Goal: Information Seeking & Learning: Learn about a topic

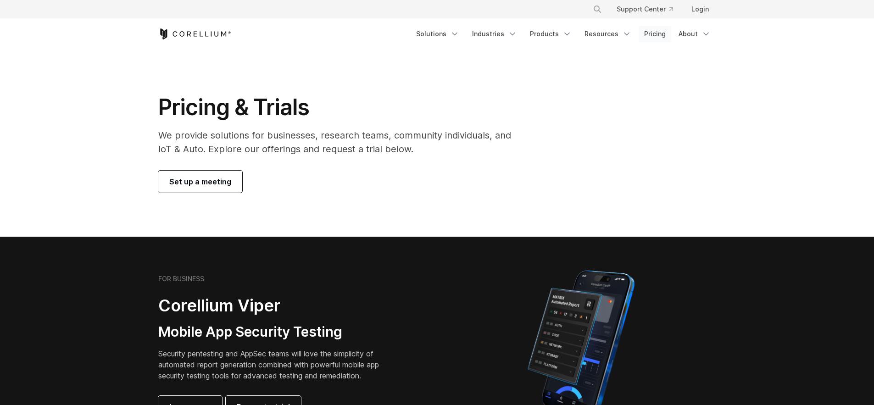
click at [665, 33] on link "Pricing" at bounding box center [655, 34] width 33 height 17
click at [657, 35] on link "Pricing" at bounding box center [655, 34] width 33 height 17
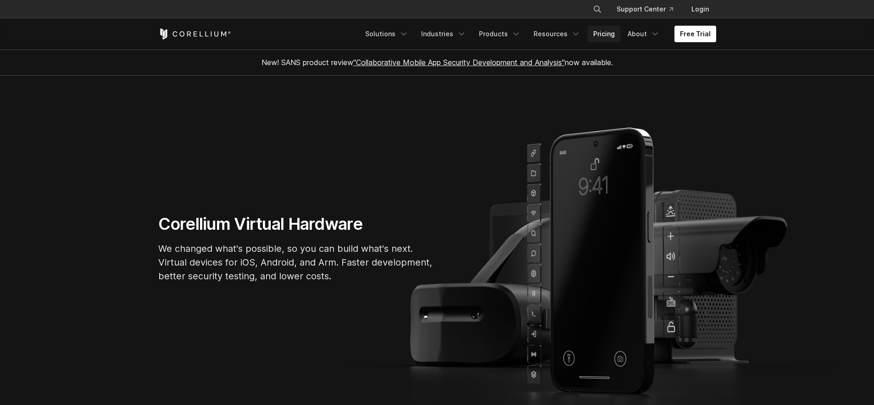
click at [607, 38] on link "Pricing" at bounding box center [604, 34] width 33 height 17
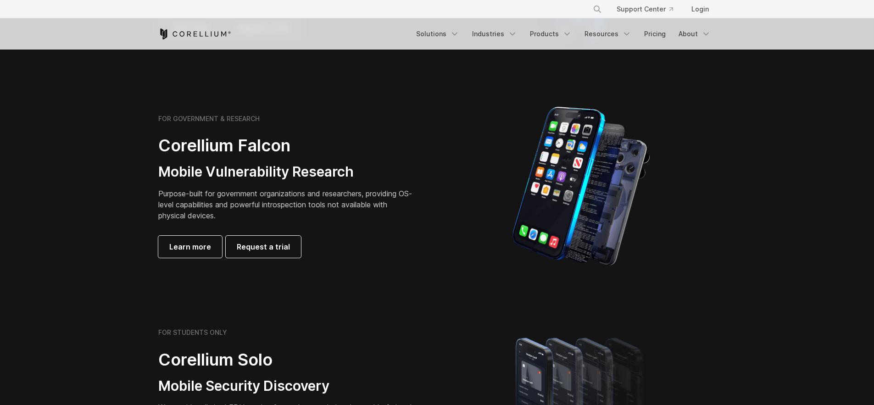
scroll to position [359, 0]
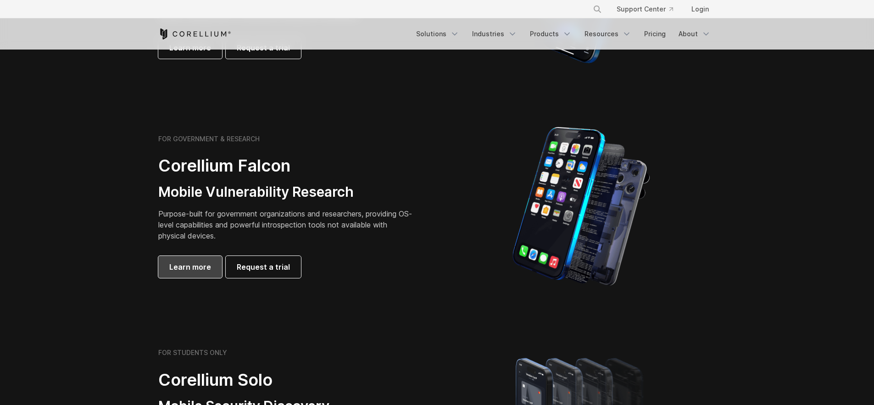
click at [189, 274] on link "Learn more" at bounding box center [190, 267] width 64 height 22
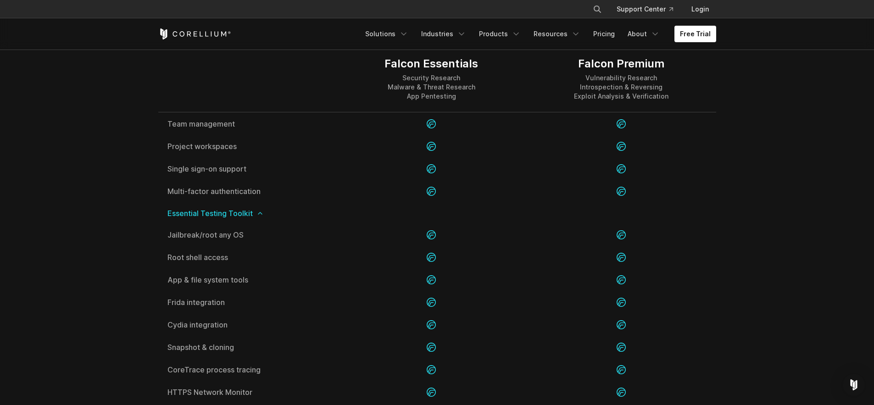
scroll to position [1002, 0]
click at [260, 217] on icon at bounding box center [260, 215] width 7 height 7
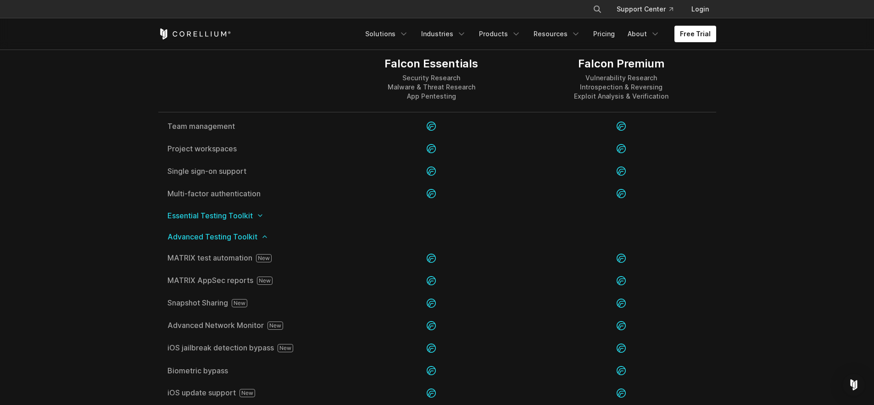
click at [266, 236] on icon at bounding box center [264, 236] width 7 height 7
click at [268, 260] on icon at bounding box center [266, 257] width 7 height 7
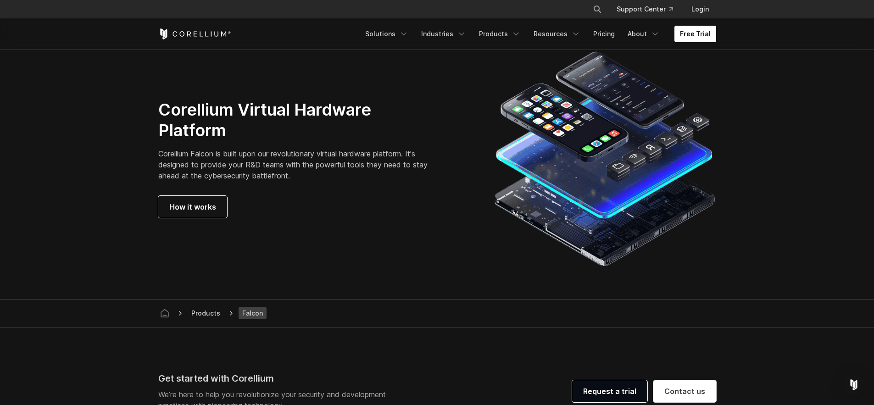
scroll to position [1877, 0]
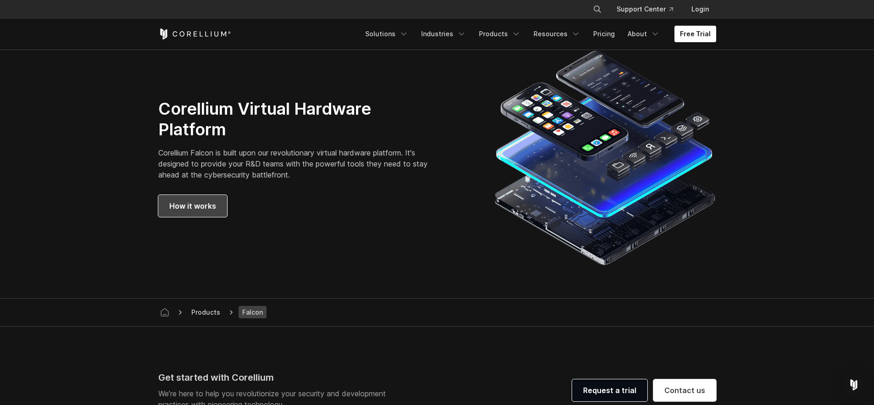
click at [181, 209] on span "How it works" at bounding box center [192, 206] width 47 height 11
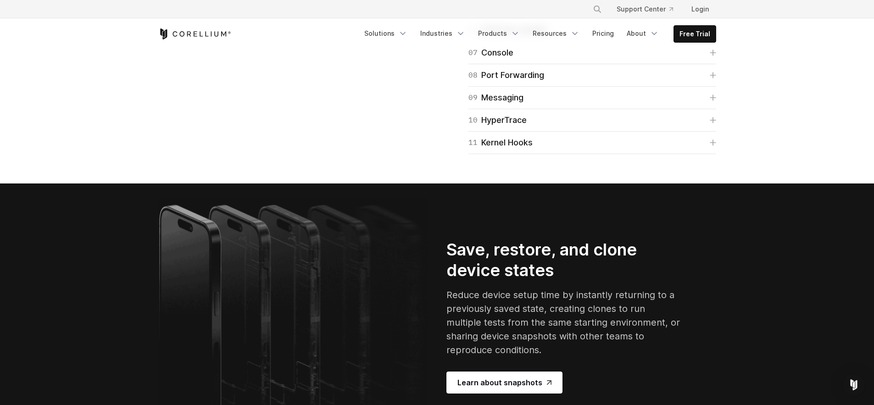
scroll to position [1577, 0]
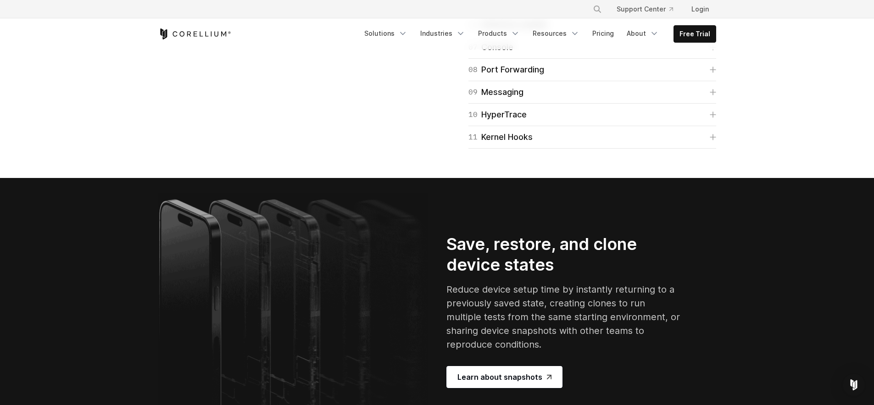
click at [509, 14] on div "05 CoreTrace Trace and log system calls for dynamic analysis to understand a pr…" at bounding box center [593, 2] width 248 height 22
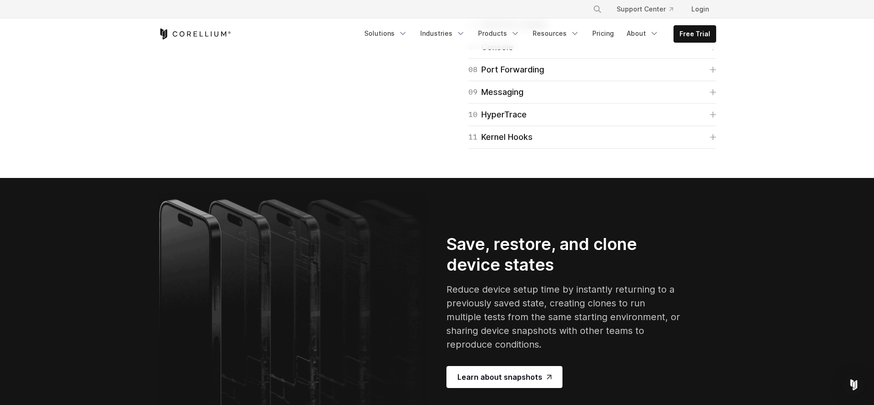
click at [509, 9] on div "05 CoreTrace" at bounding box center [496, 2] width 54 height 13
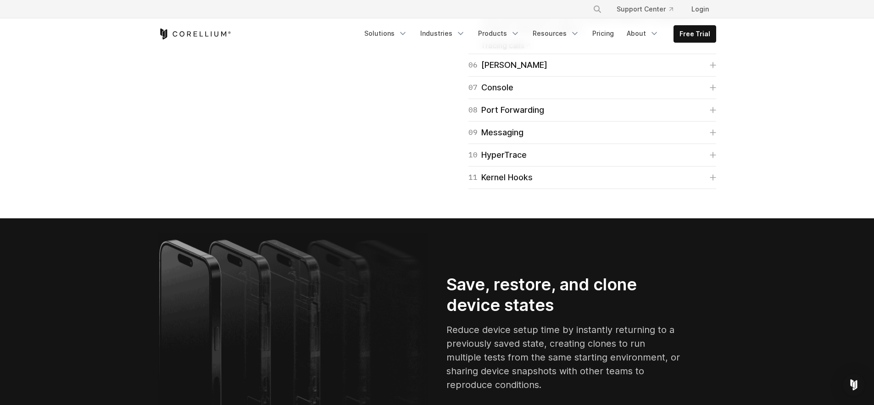
click at [509, 9] on div "05 CoreTrace" at bounding box center [496, 2] width 54 height 13
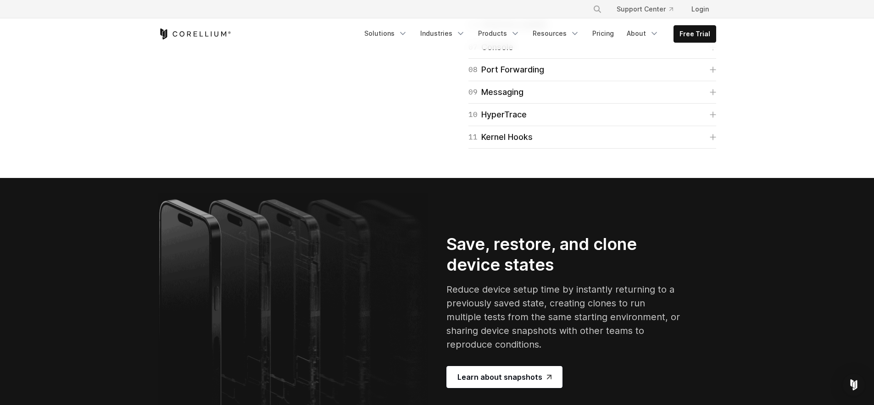
click at [499, 31] on div "06 Frida" at bounding box center [508, 24] width 79 height 13
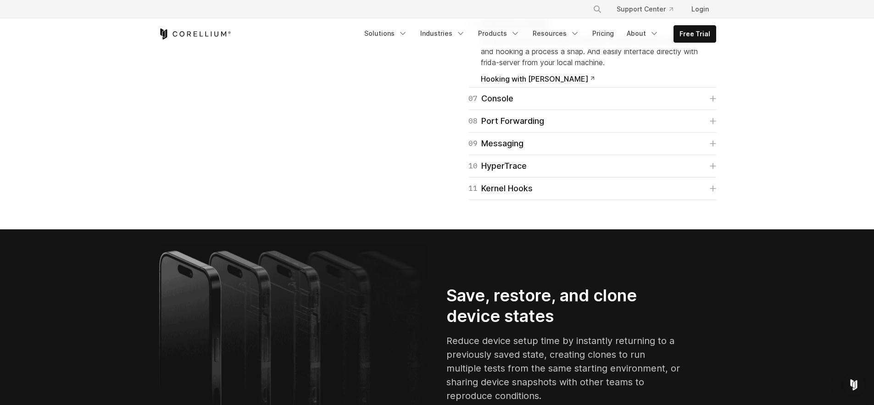
click at [499, 31] on div "06 Frida" at bounding box center [508, 24] width 79 height 13
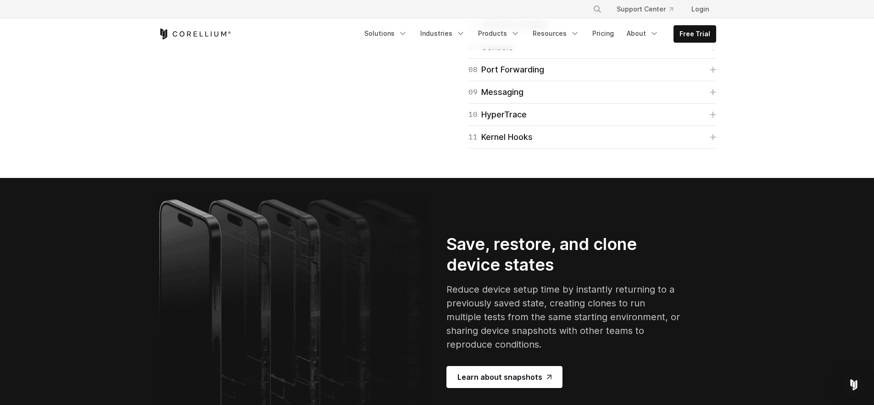
click at [504, 54] on div "07 Console" at bounding box center [491, 47] width 45 height 13
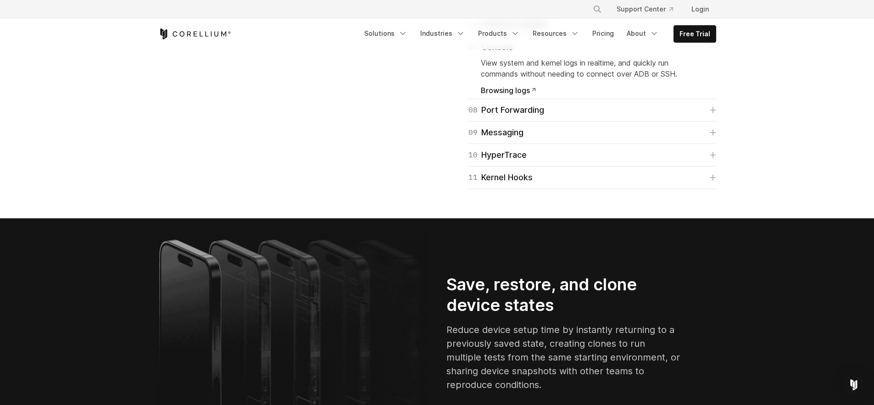
click at [504, 54] on div "07 Console" at bounding box center [491, 47] width 45 height 13
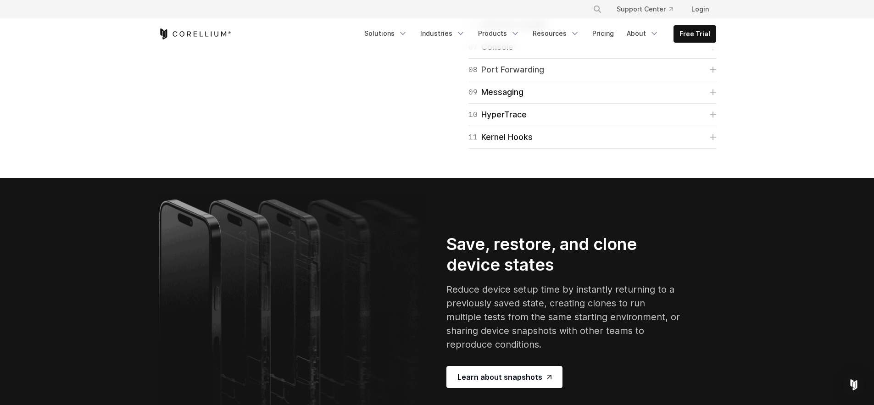
click at [502, 76] on div "08 Port Forwarding" at bounding box center [507, 69] width 76 height 13
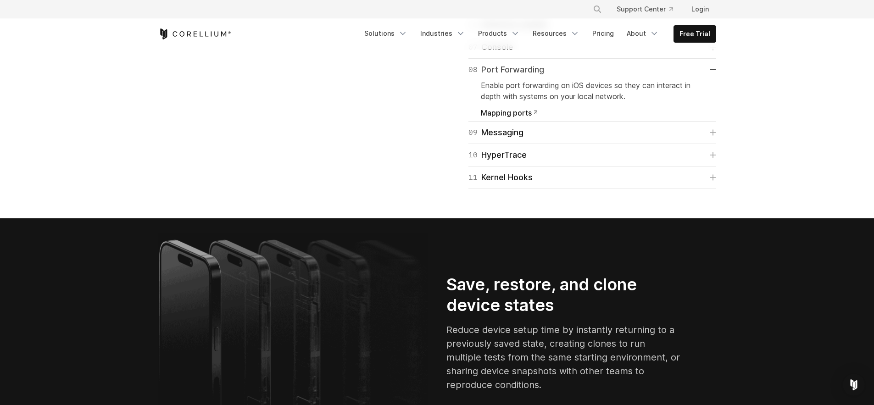
click at [502, 76] on div "08 Port Forwarding" at bounding box center [507, 69] width 76 height 13
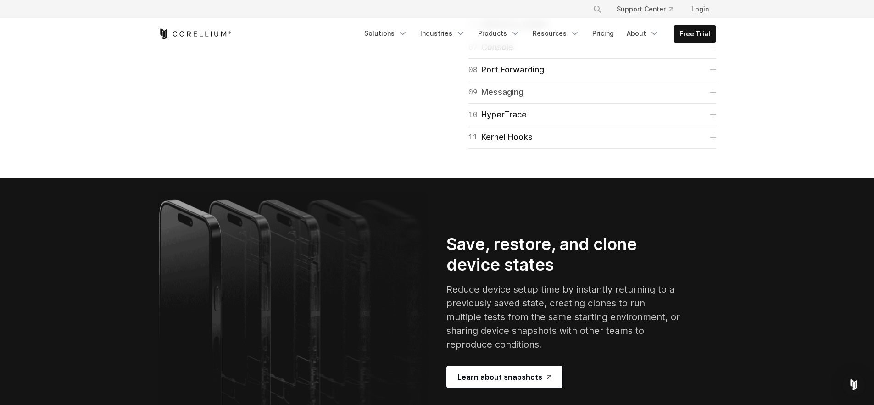
click at [503, 99] on div "09 Messaging" at bounding box center [496, 92] width 55 height 13
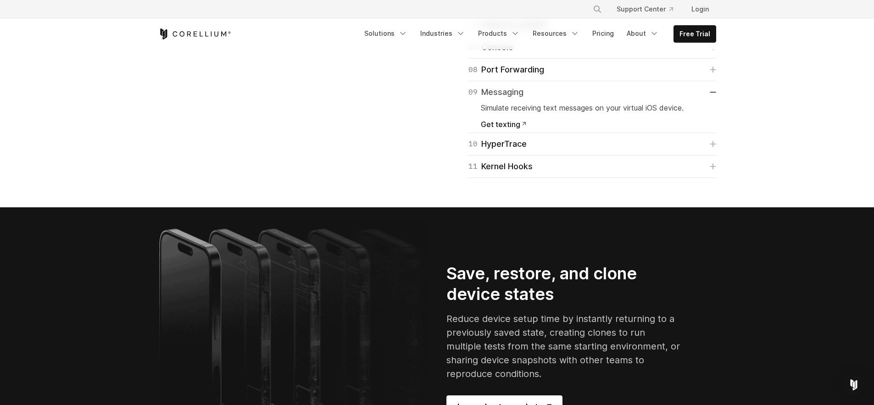
click at [503, 99] on div "09 Messaging" at bounding box center [496, 92] width 55 height 13
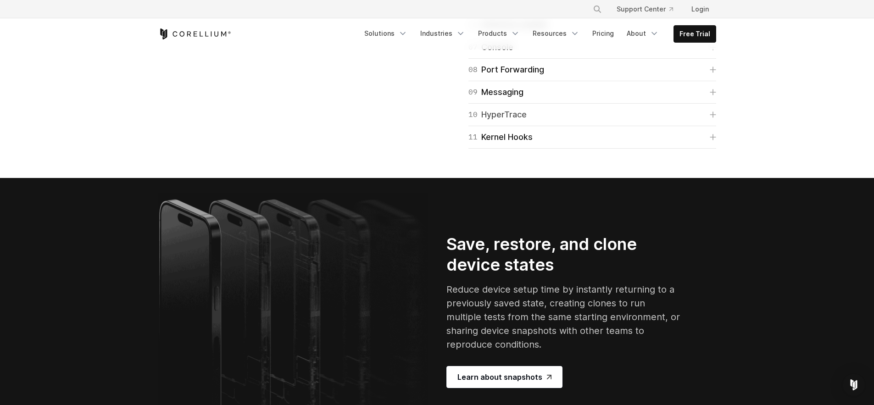
click at [493, 121] on div "10 HyperTrace" at bounding box center [498, 114] width 58 height 13
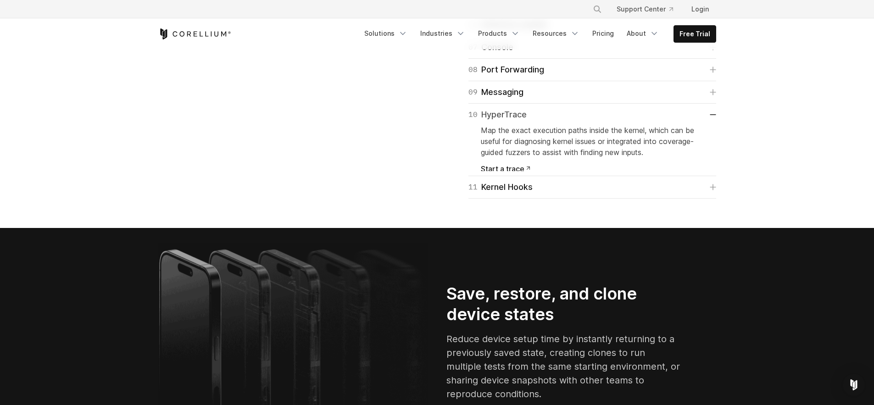
click at [493, 121] on div "10 HyperTrace" at bounding box center [498, 114] width 58 height 13
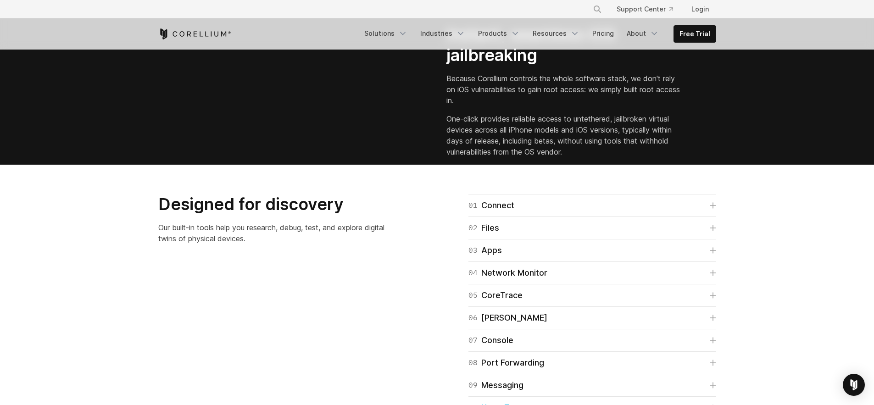
scroll to position [1086, 0]
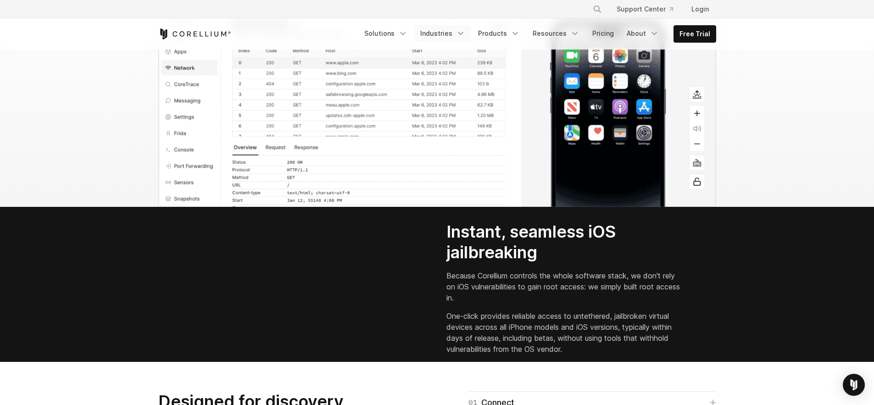
click at [456, 35] on link "Industries" at bounding box center [443, 33] width 56 height 17
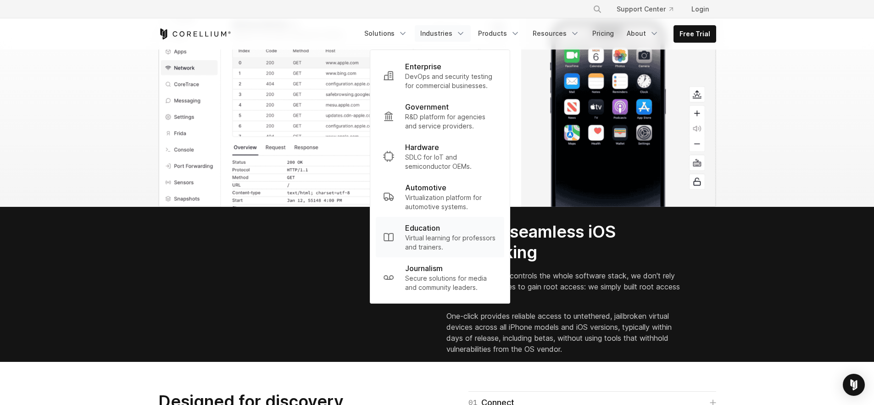
click at [464, 232] on div "Education" at bounding box center [451, 228] width 92 height 11
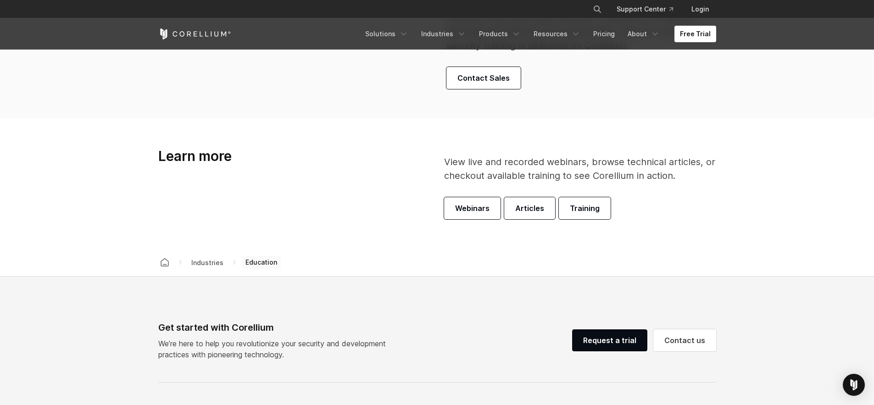
scroll to position [2727, 0]
